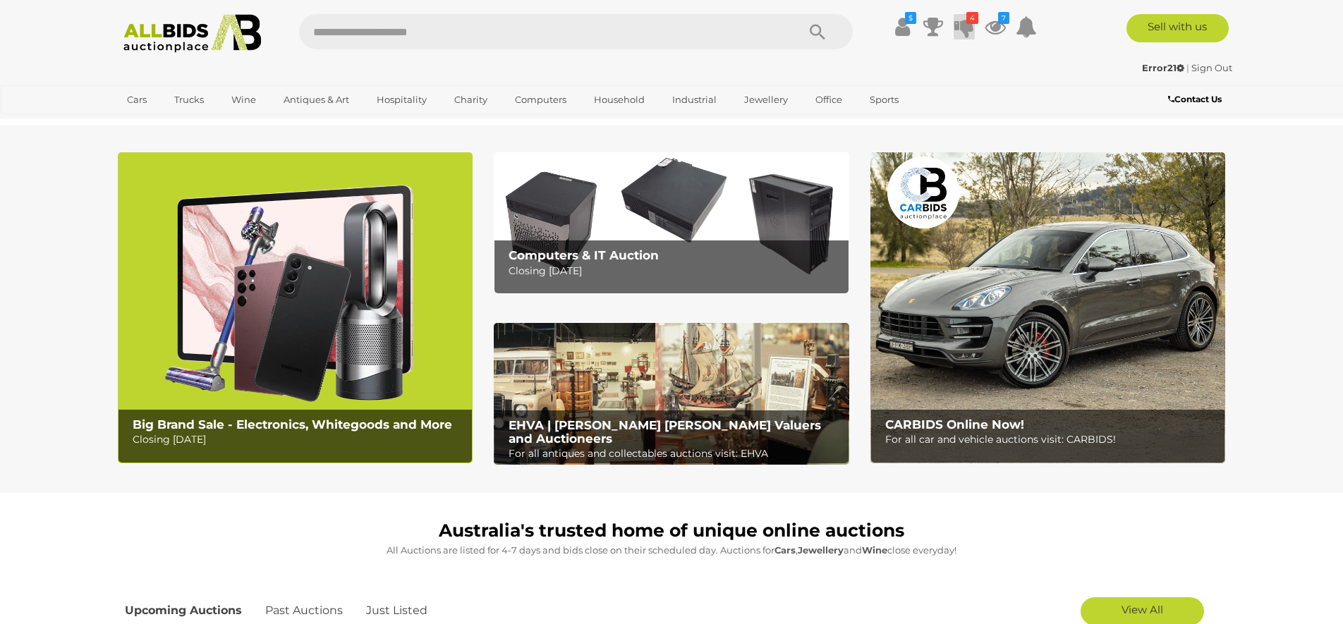
click at [966, 25] on icon at bounding box center [965, 26] width 20 height 25
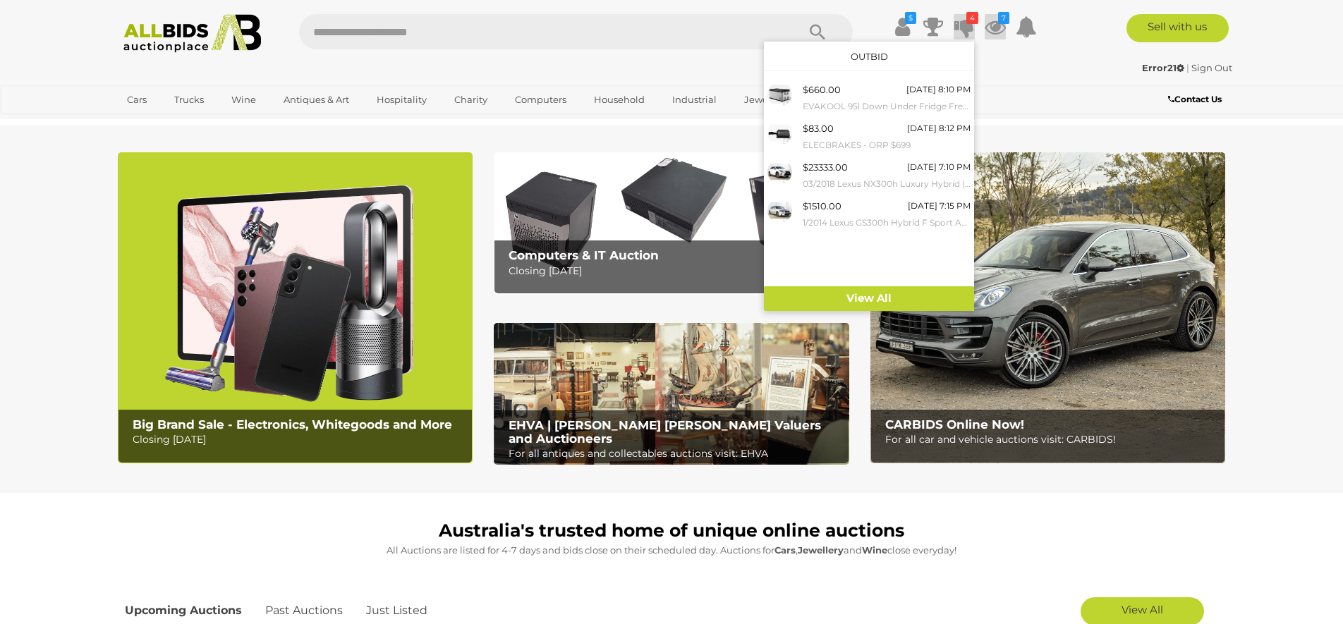
click at [994, 25] on icon at bounding box center [995, 26] width 21 height 25
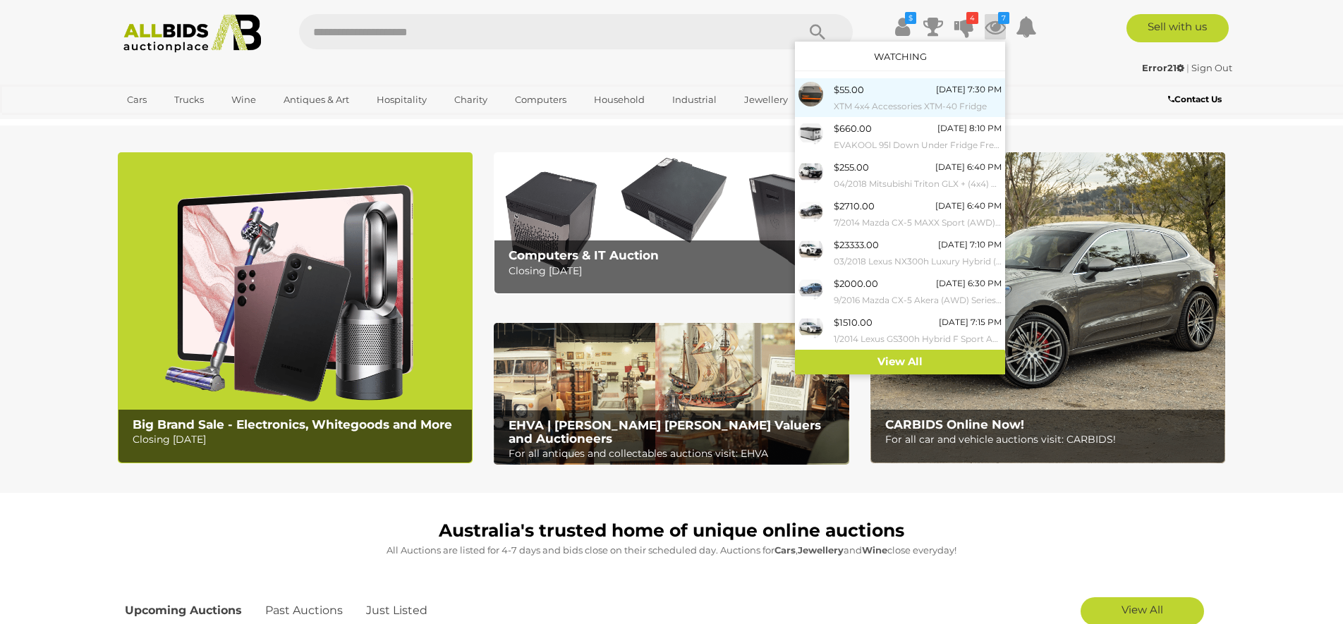
click at [925, 93] on div "$55.00 Today 7:30 PM XTM 4x4 Accessories XTM-40 Fridge" at bounding box center [918, 98] width 168 height 32
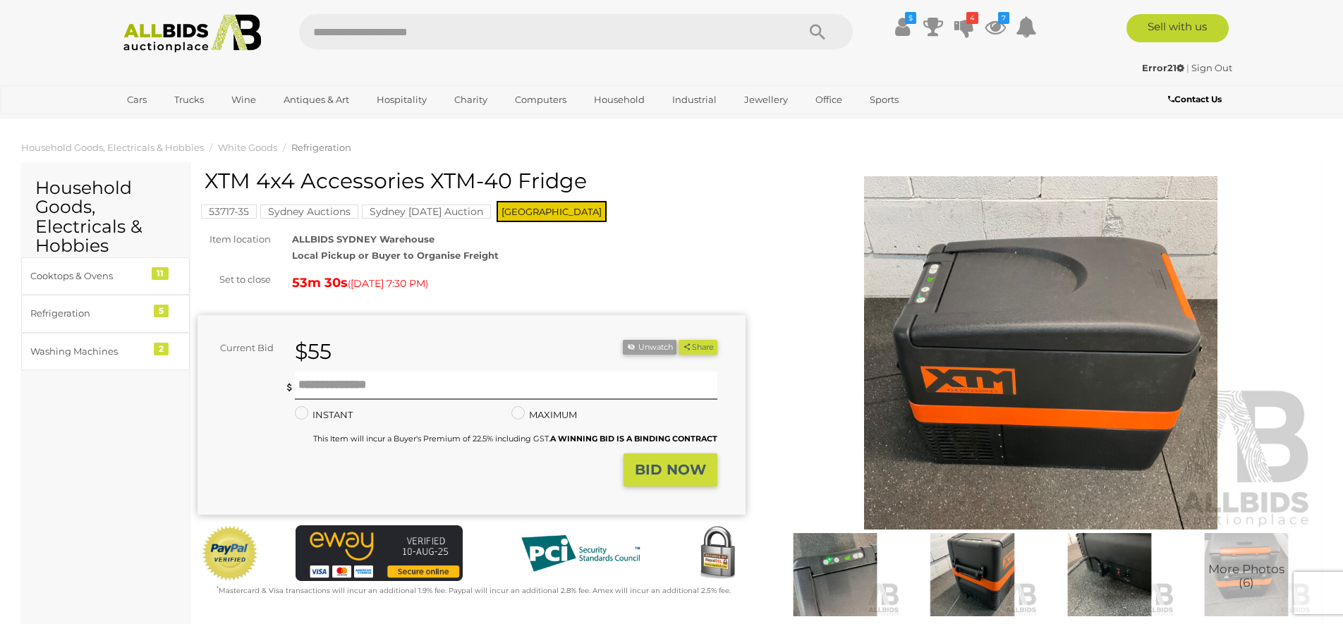
click at [1082, 579] on img at bounding box center [1110, 575] width 130 height 84
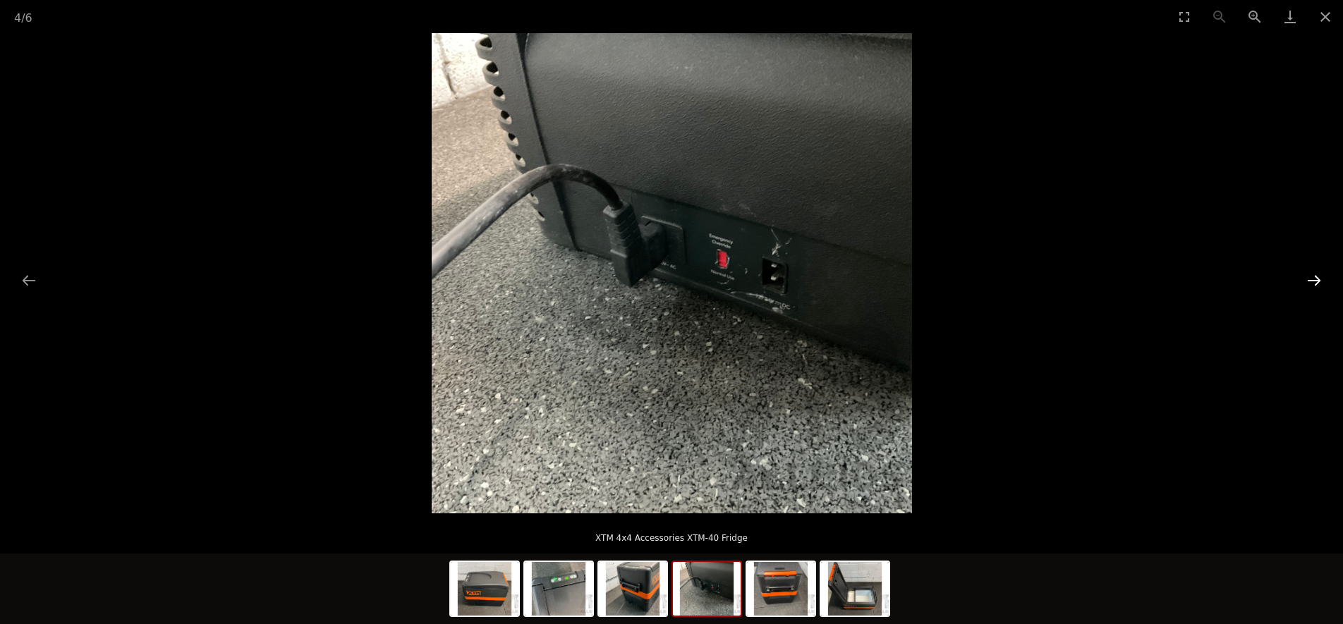
click at [1315, 286] on button "Next slide" at bounding box center [1315, 281] width 30 height 28
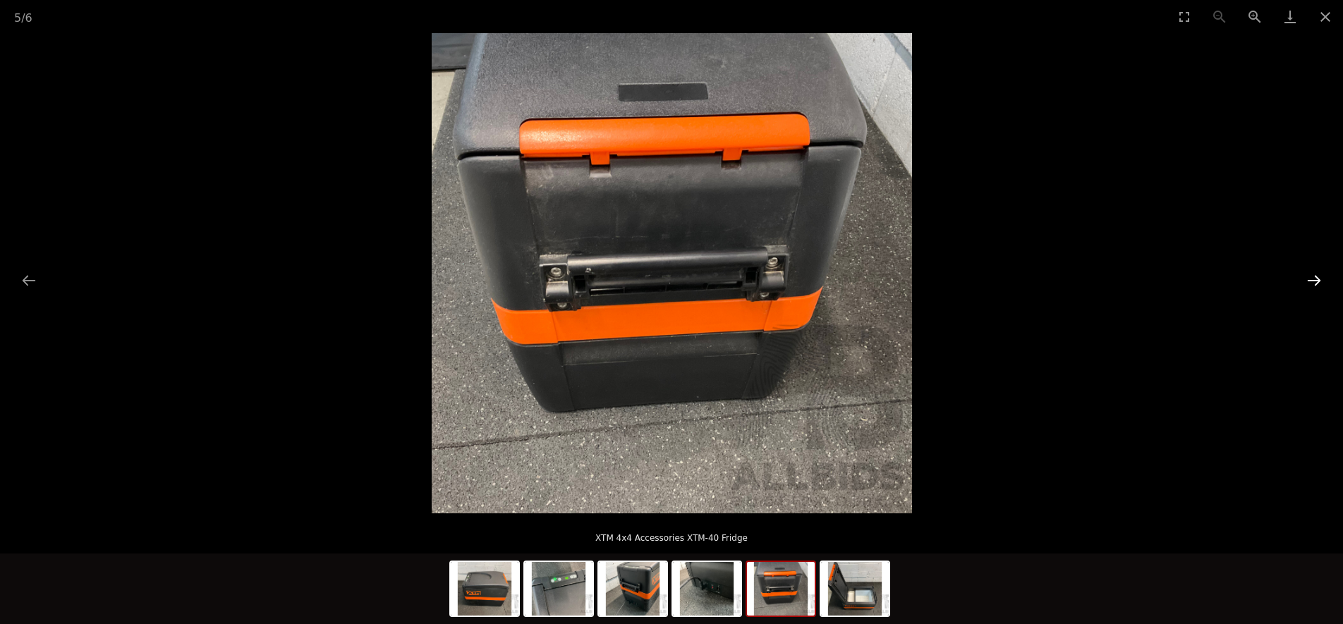
click at [1315, 286] on button "Next slide" at bounding box center [1315, 281] width 30 height 28
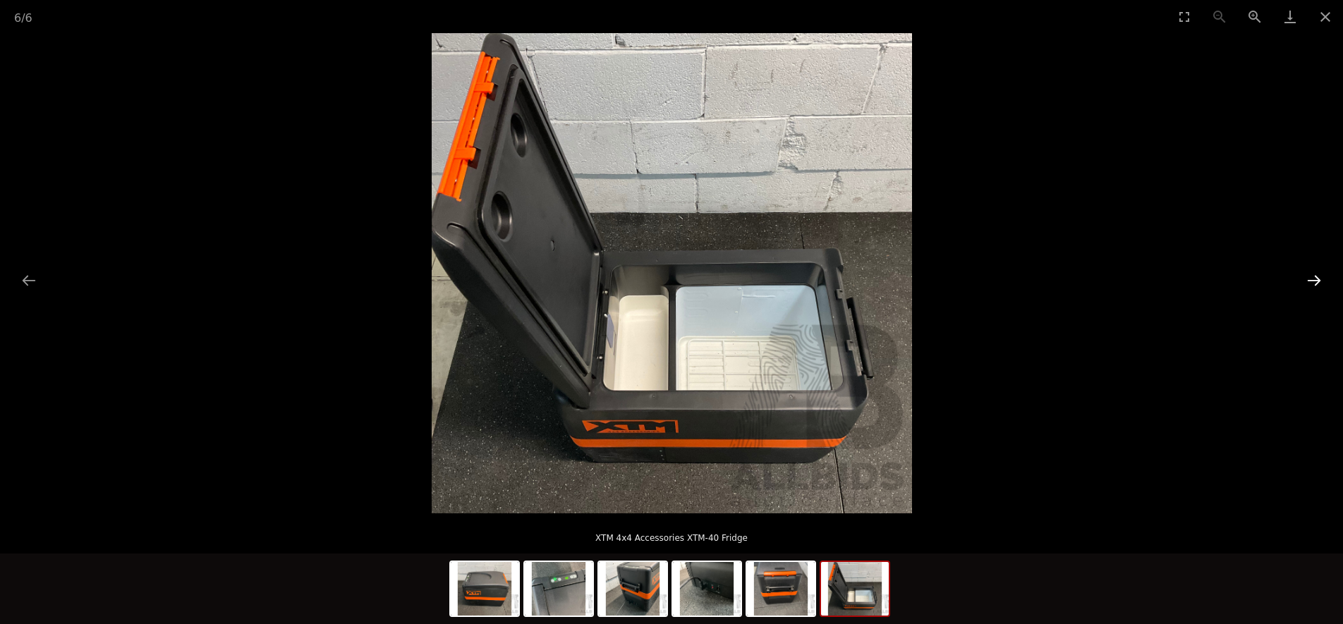
click at [1315, 286] on button "Next slide" at bounding box center [1315, 281] width 30 height 28
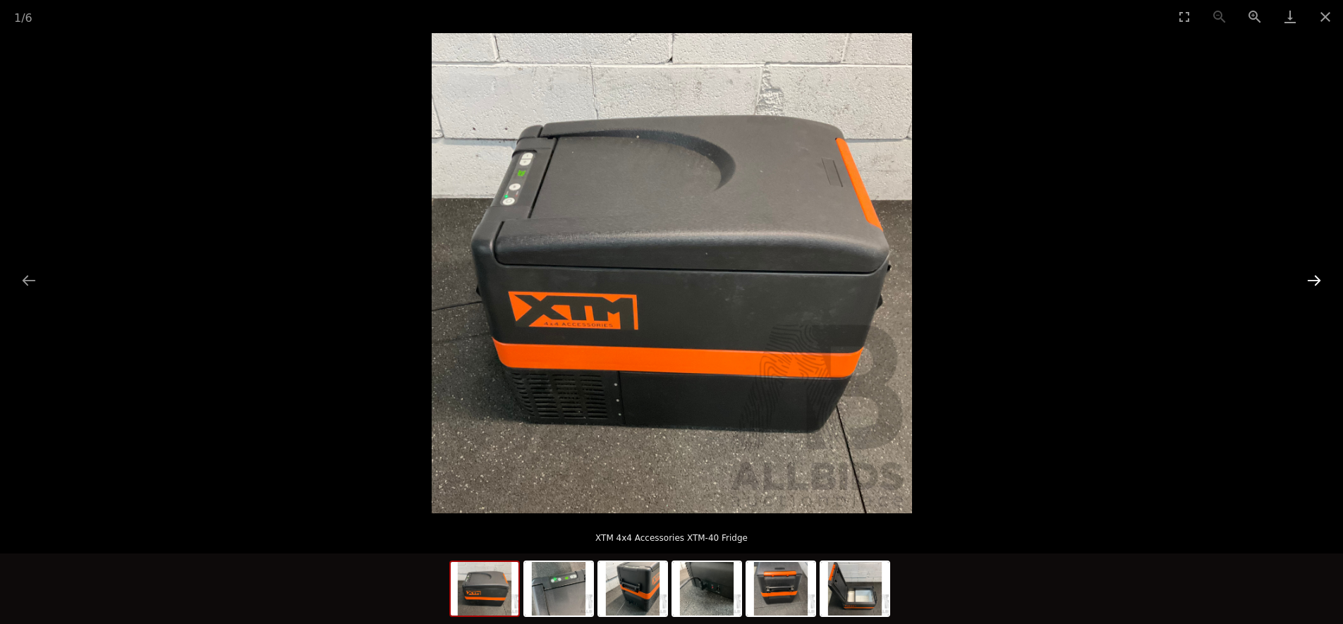
click at [1315, 286] on button "Next slide" at bounding box center [1315, 281] width 30 height 28
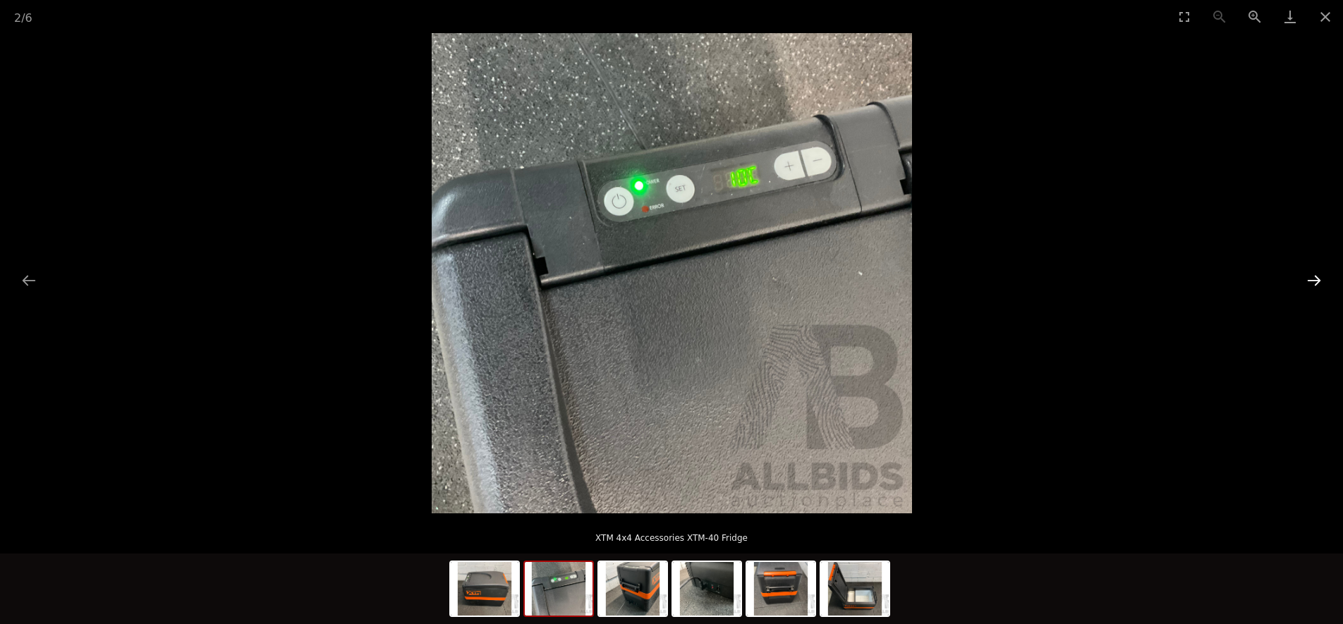
click at [1315, 286] on button "Next slide" at bounding box center [1315, 281] width 30 height 28
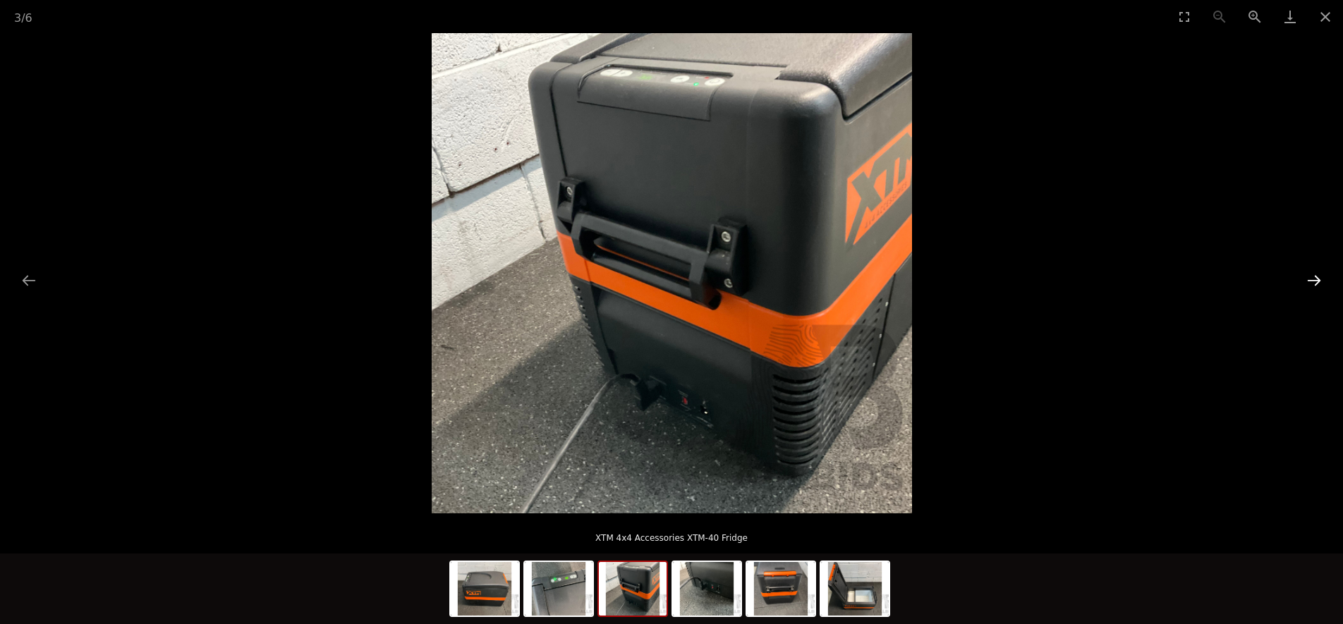
click at [1315, 286] on button "Next slide" at bounding box center [1315, 281] width 30 height 28
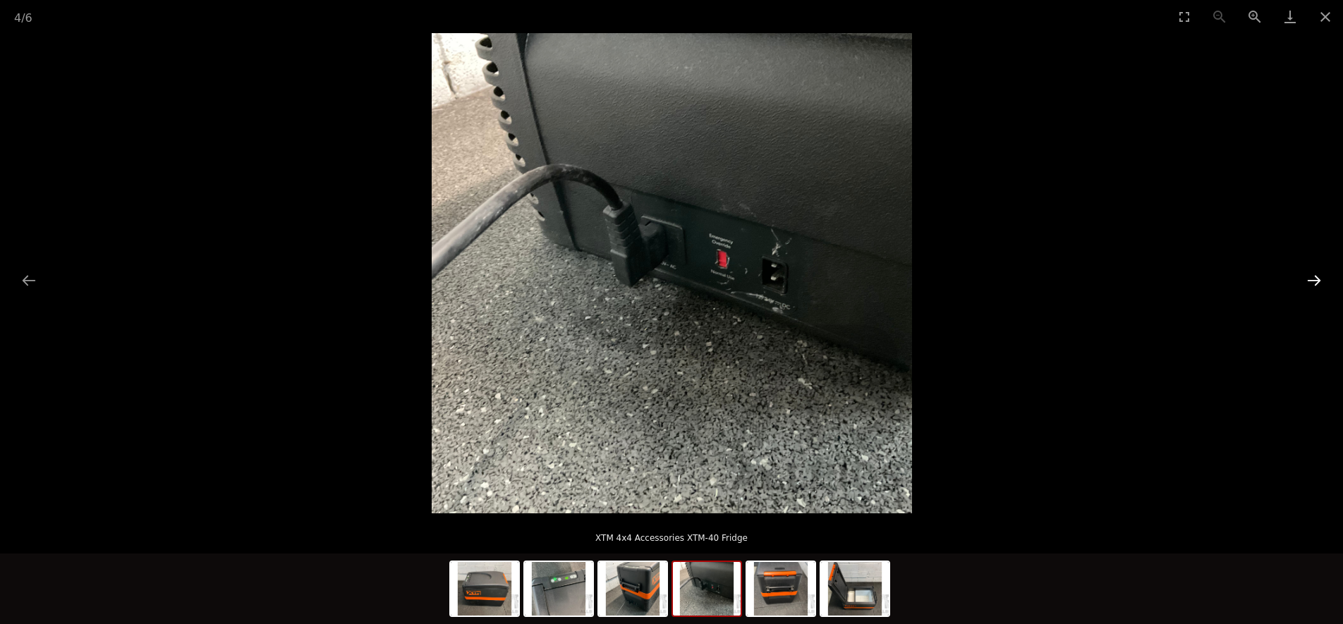
click at [1315, 286] on button "Next slide" at bounding box center [1315, 281] width 30 height 28
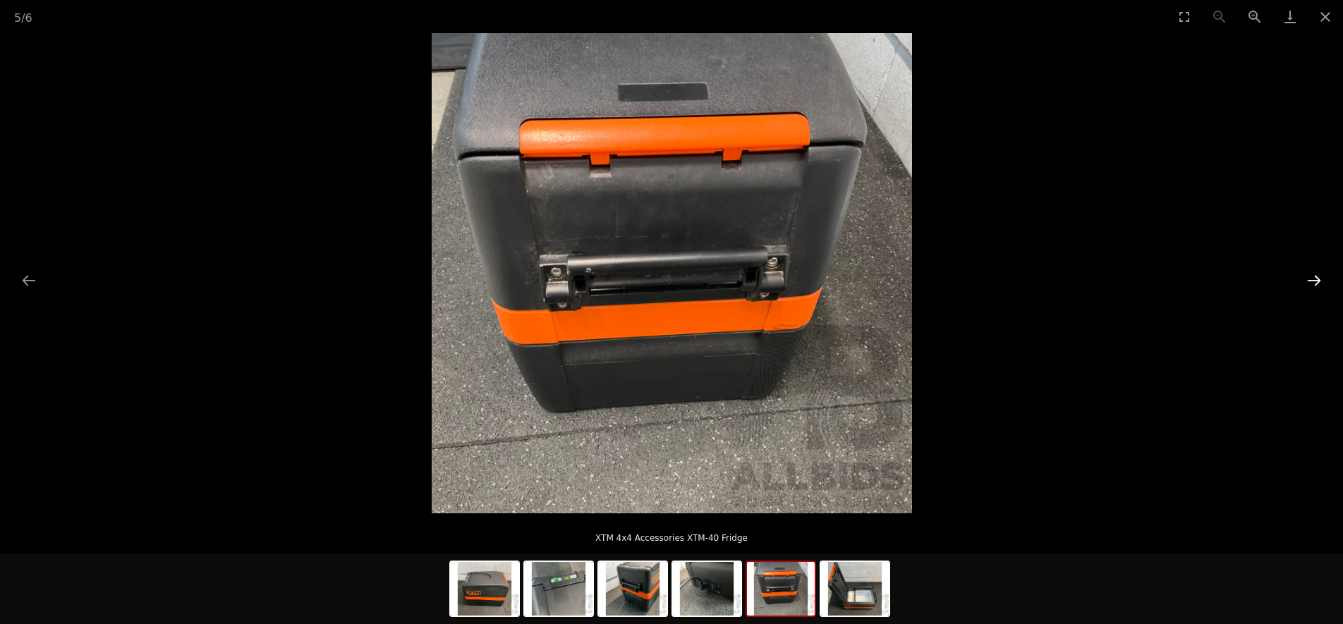
click at [1315, 286] on button "Next slide" at bounding box center [1315, 281] width 30 height 28
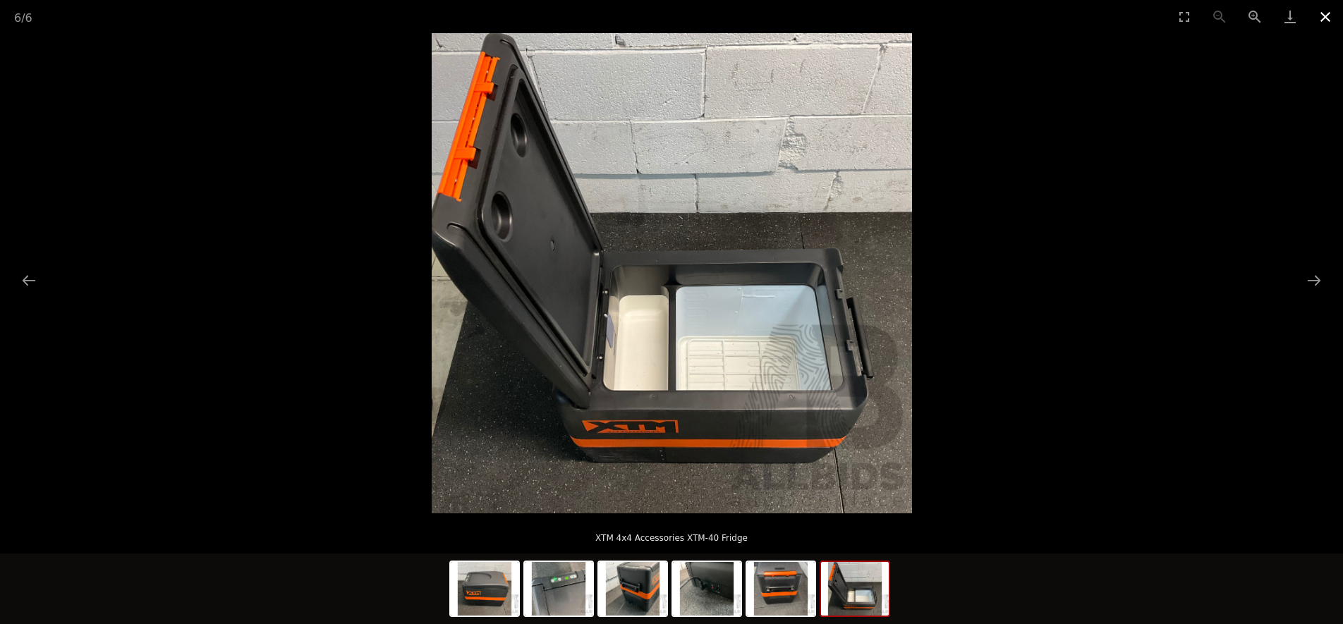
click at [1326, 17] on button "Close gallery" at bounding box center [1325, 16] width 35 height 33
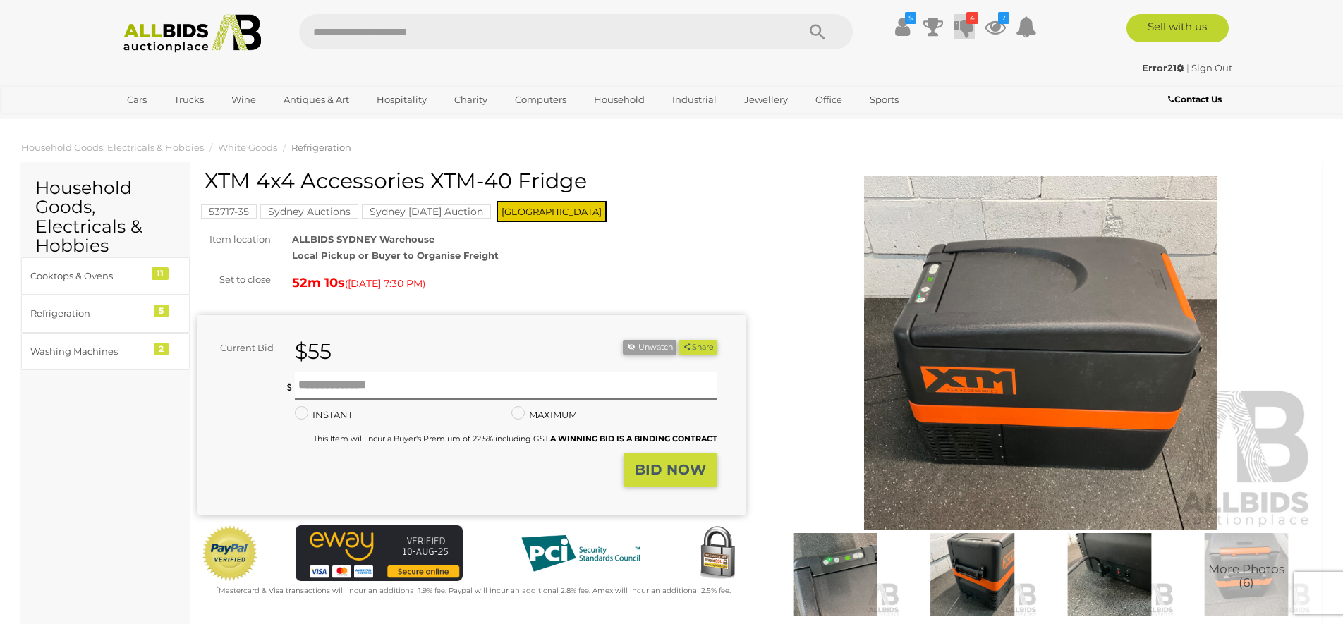
click at [969, 27] on icon at bounding box center [965, 26] width 20 height 25
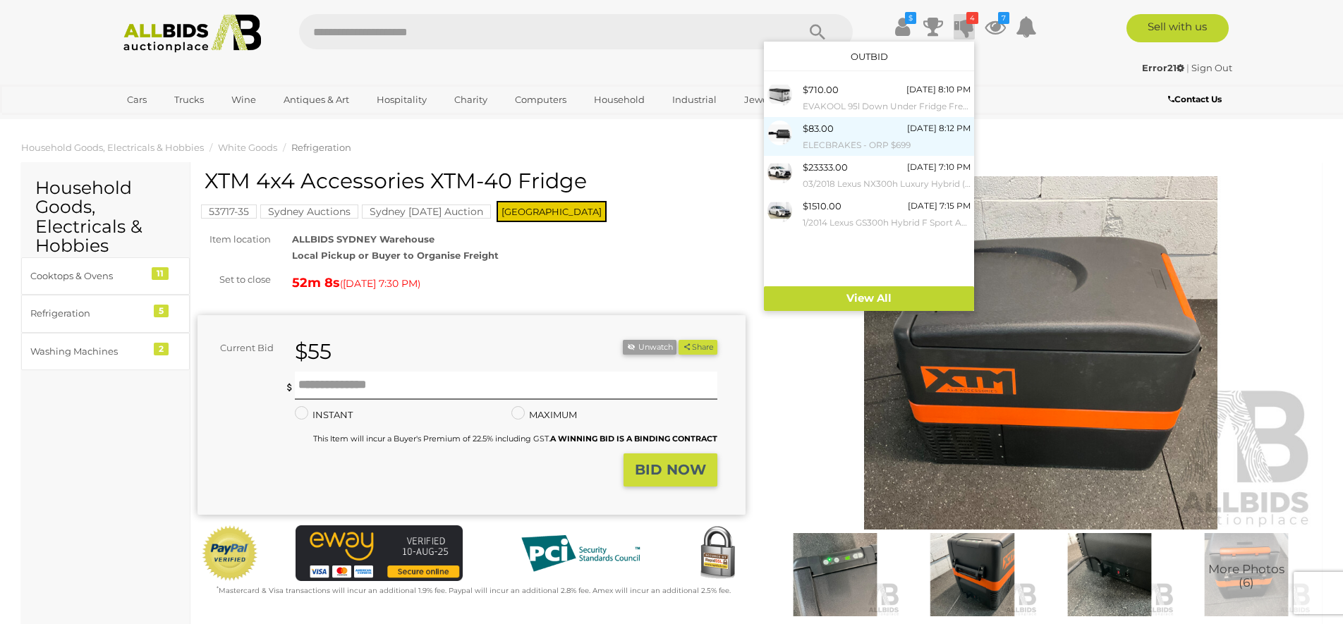
click at [861, 138] on small "ELECBRAKES - ORP $699" at bounding box center [887, 146] width 168 height 16
